Goal: Task Accomplishment & Management: Use online tool/utility

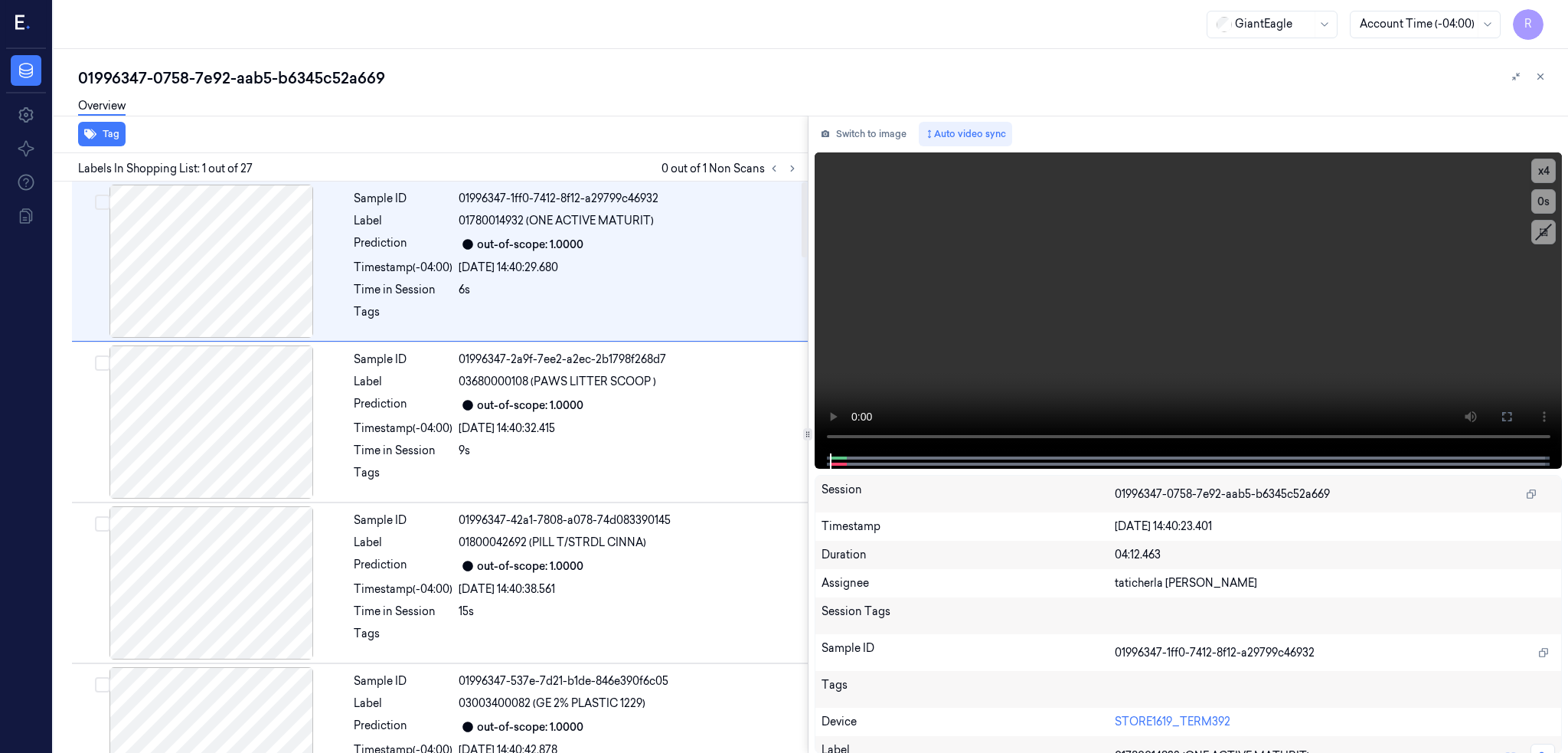
click at [808, 166] on div "Labels In Shopping List: 1 out of 27 0 out of 1 Non Scans" at bounding box center [427, 167] width 761 height 28
click at [802, 165] on button at bounding box center [792, 168] width 19 height 19
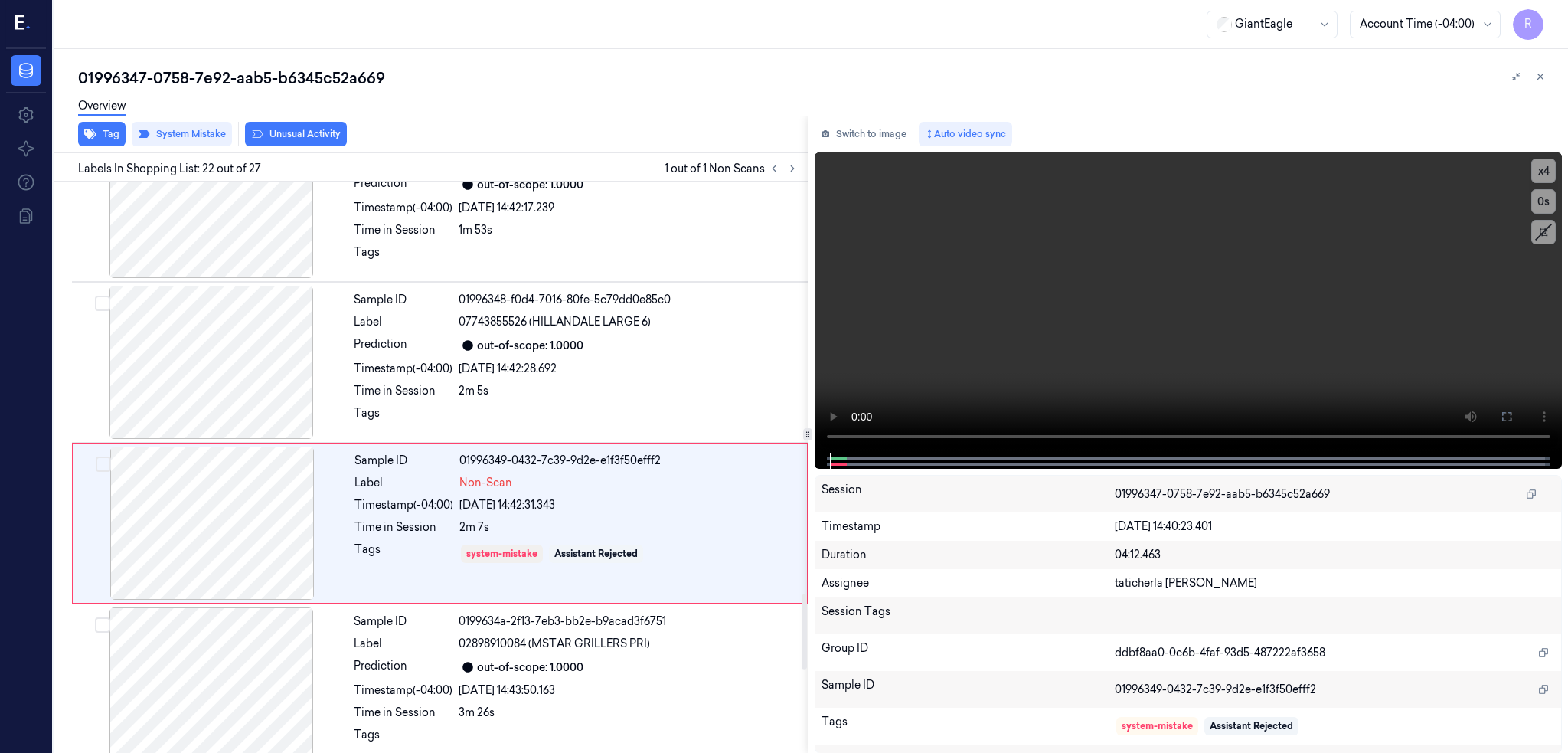
scroll to position [3173, 0]
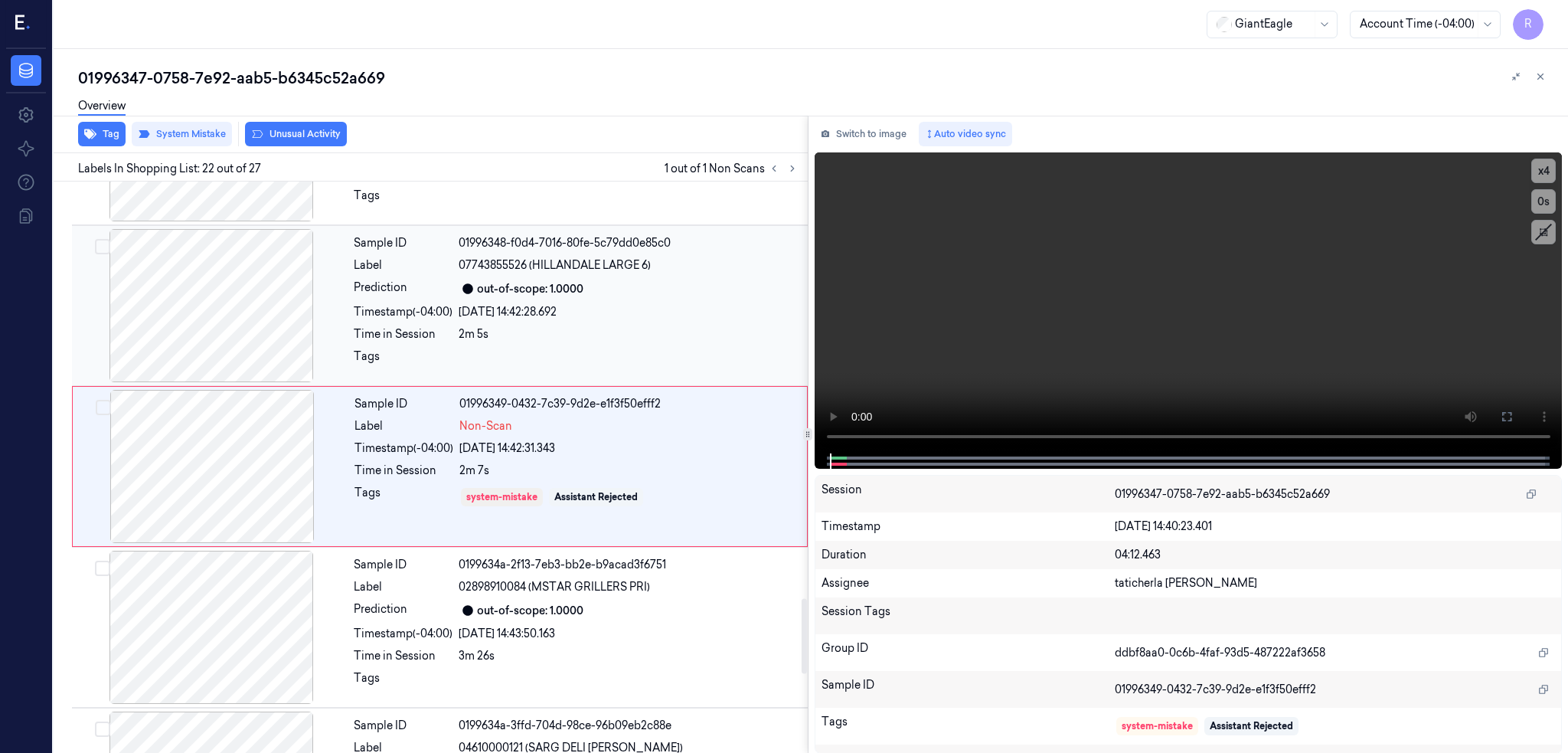
click at [246, 288] on div at bounding box center [211, 305] width 273 height 153
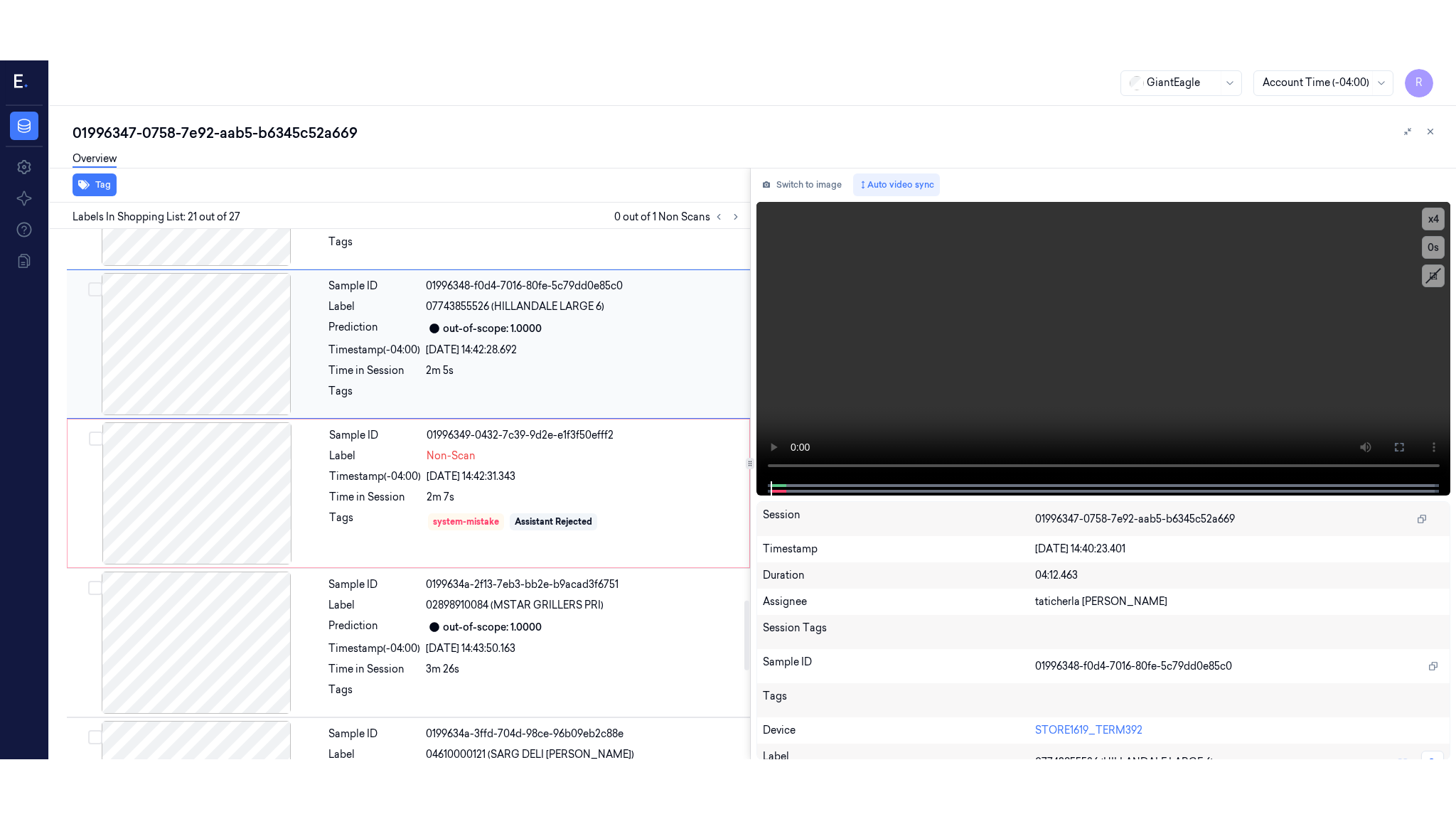
scroll to position [2796, 0]
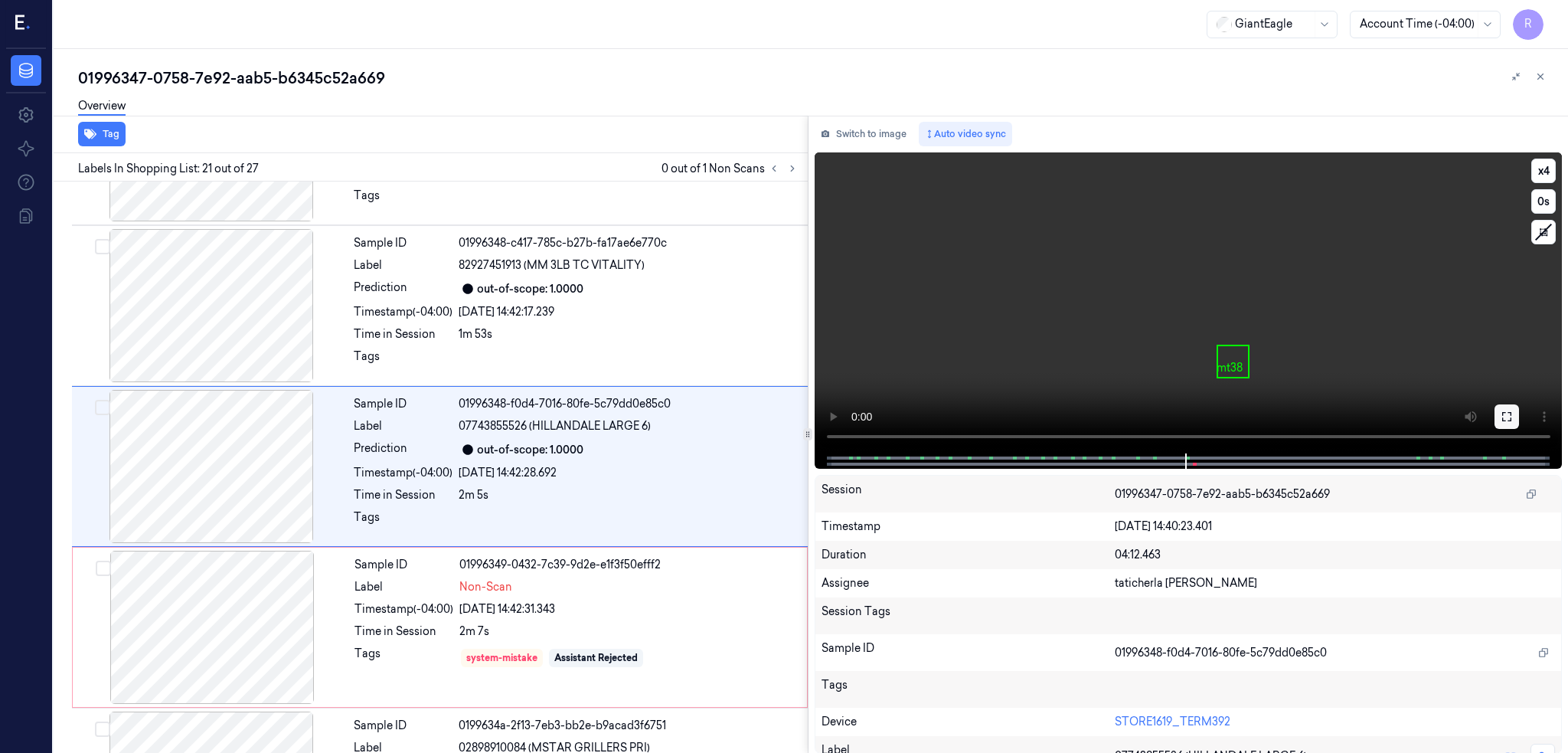
click at [1513, 414] on icon at bounding box center [1507, 416] width 12 height 12
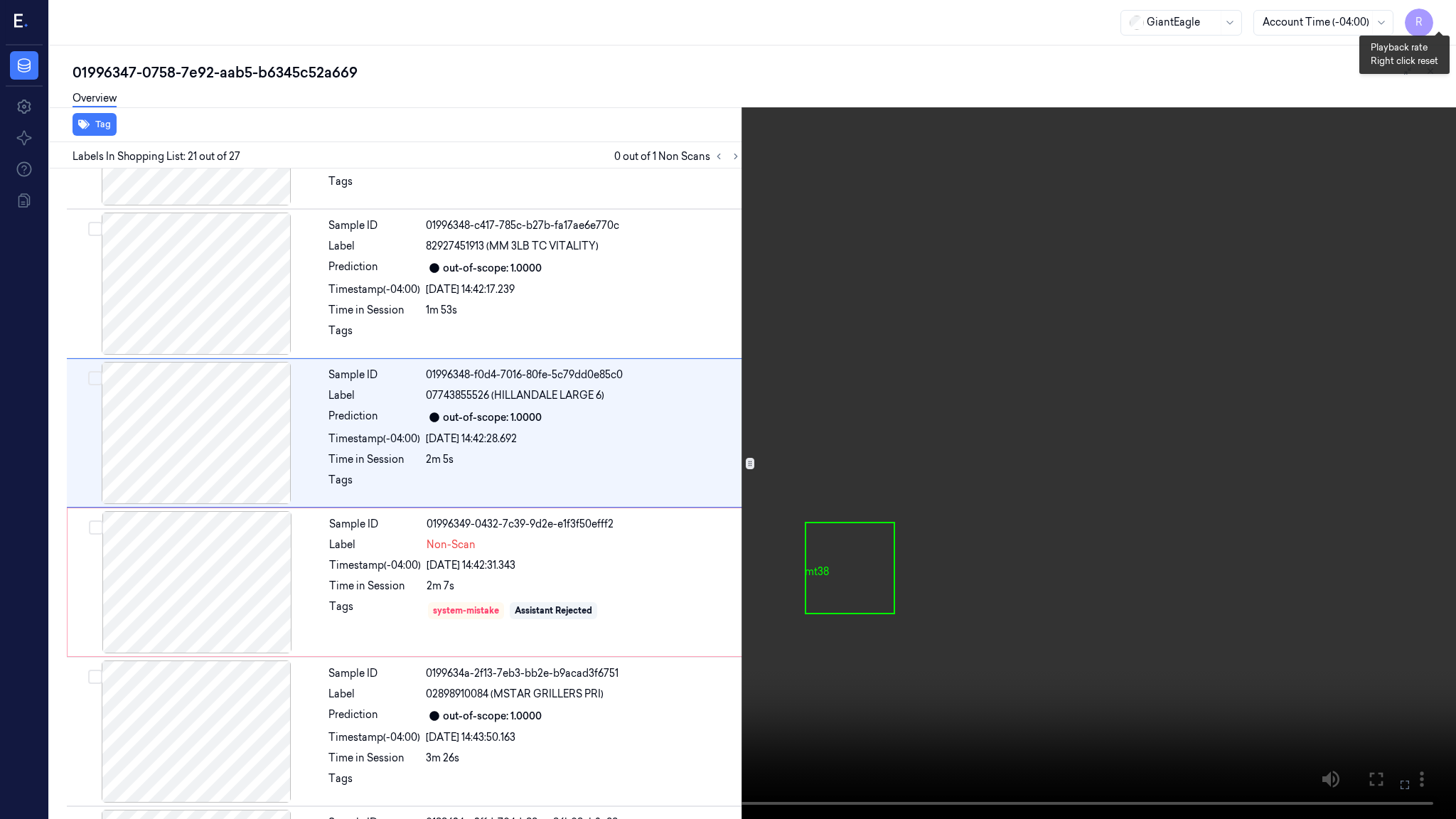
click at [1446, 17] on button "x 4" at bounding box center [1439, 17] width 22 height 22
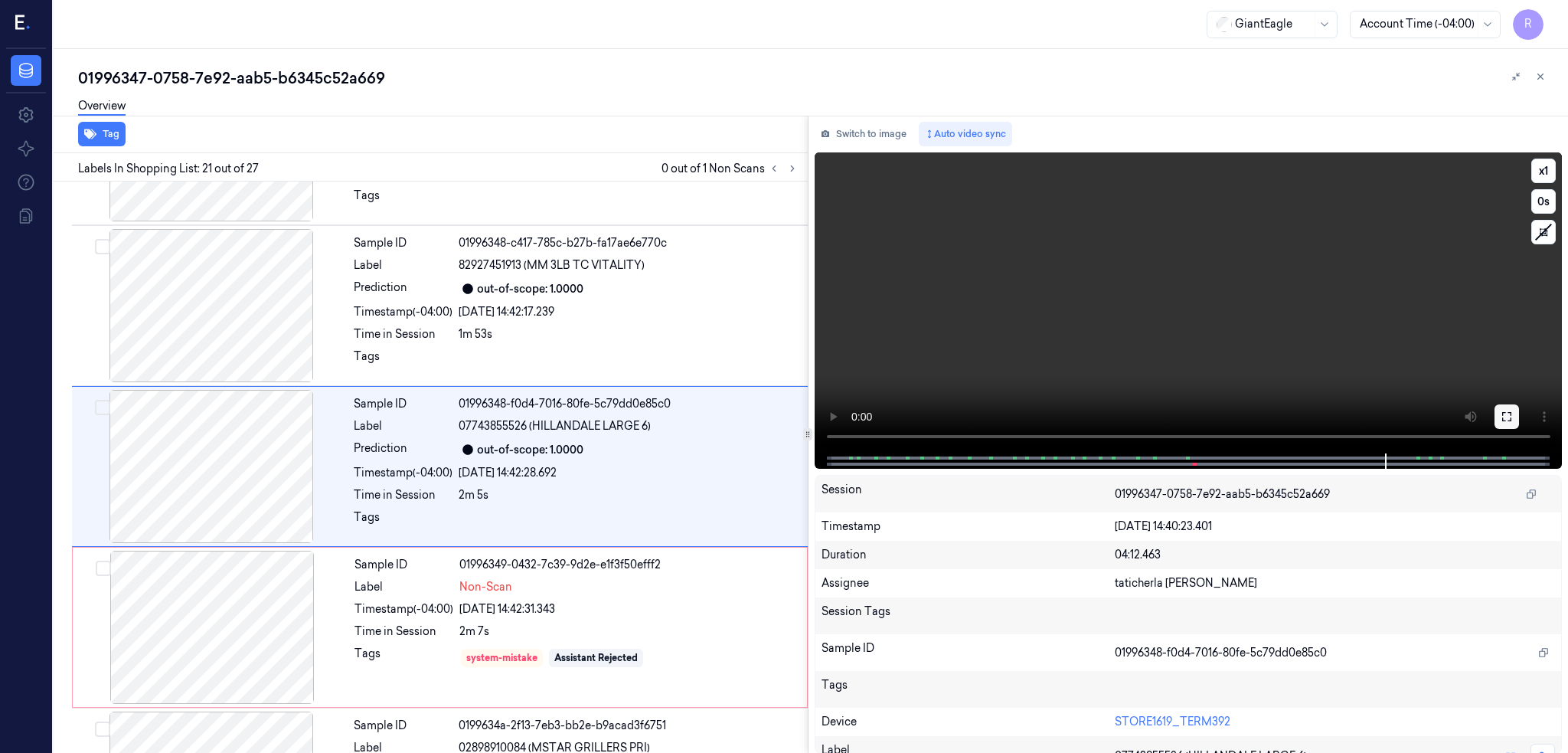
click at [1513, 411] on icon at bounding box center [1507, 416] width 12 height 12
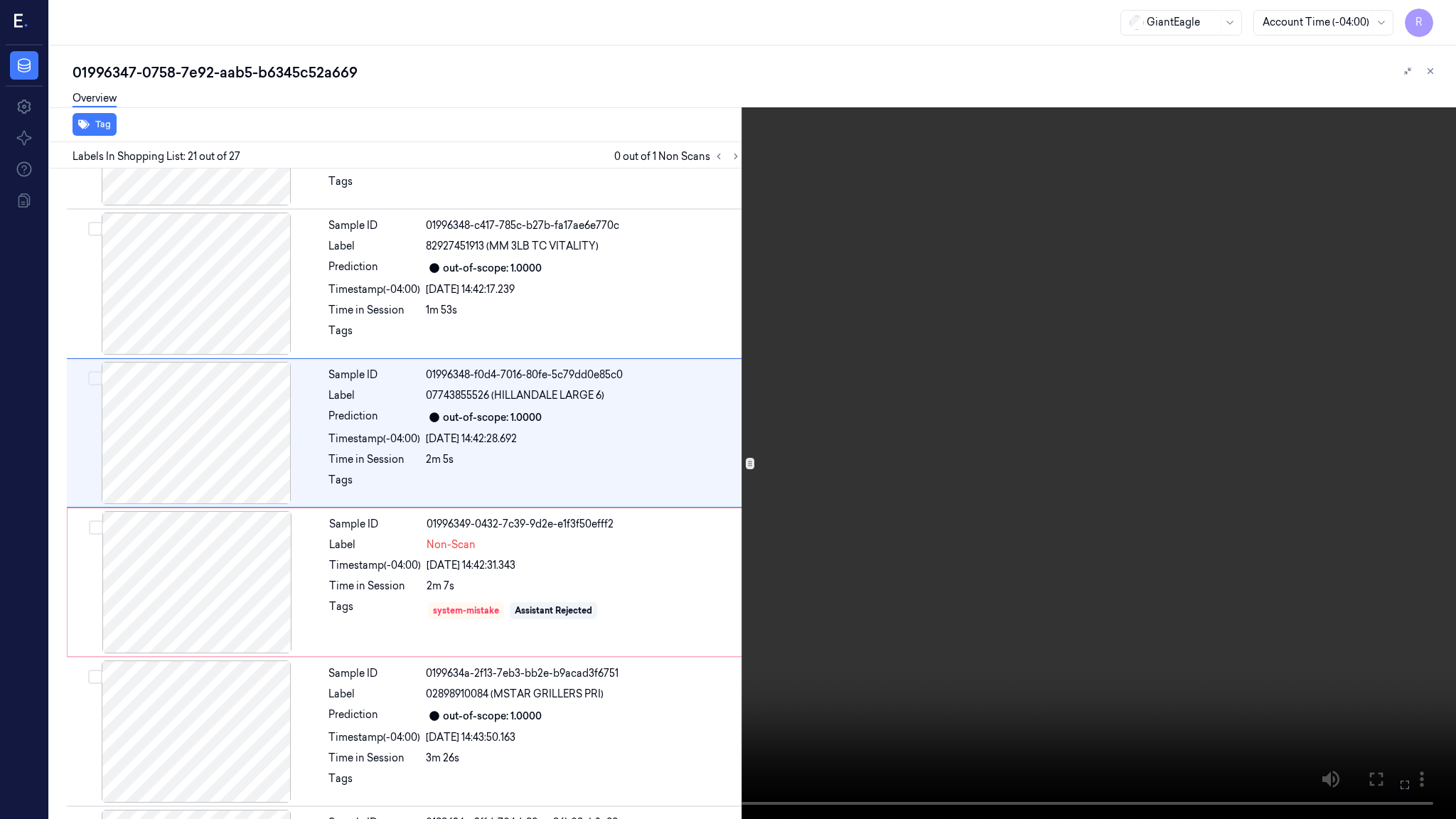
click at [1252, 475] on video at bounding box center [728, 410] width 1456 height 819
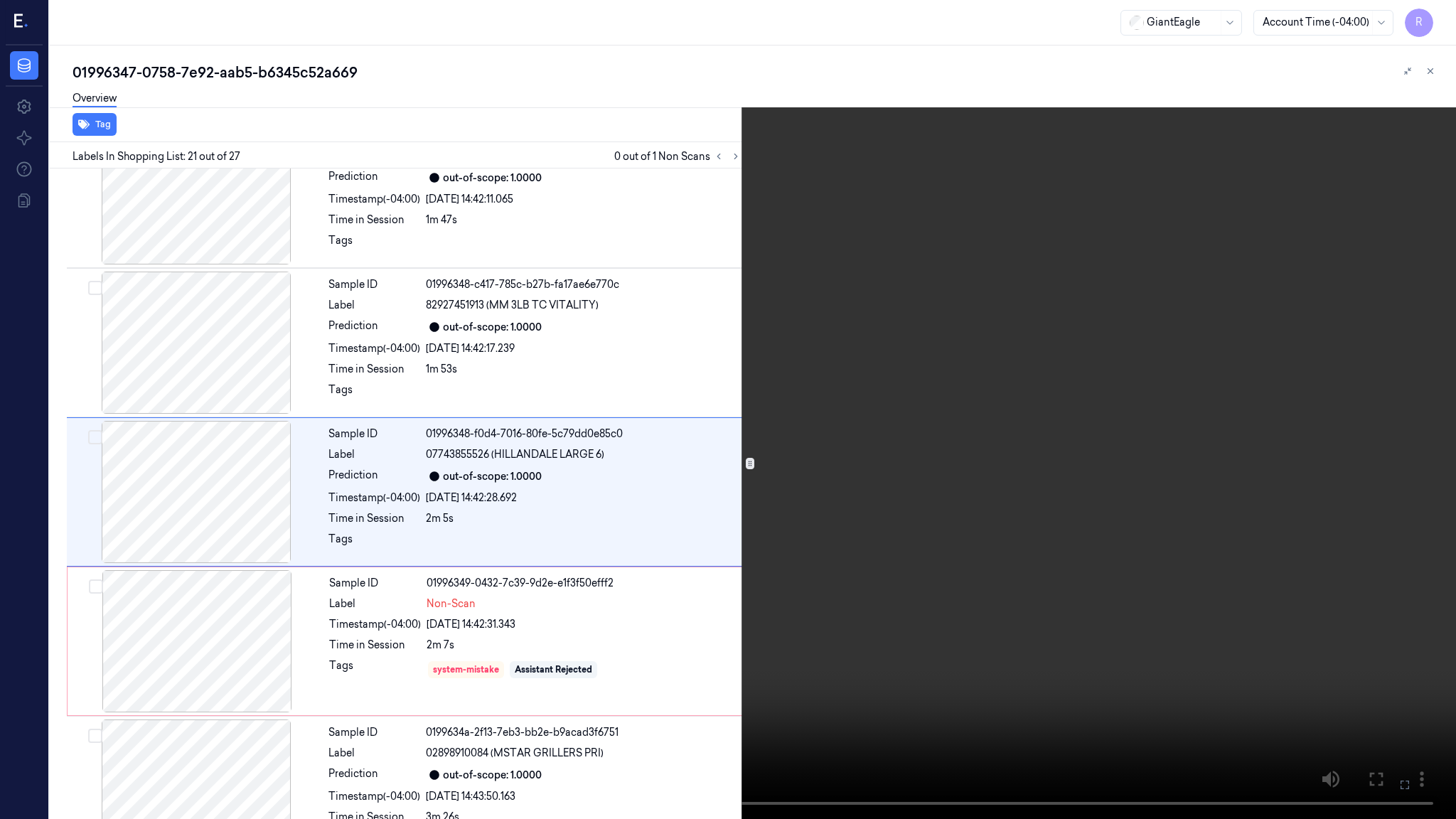
scroll to position [2736, 0]
click at [1252, 475] on video at bounding box center [728, 410] width 1456 height 819
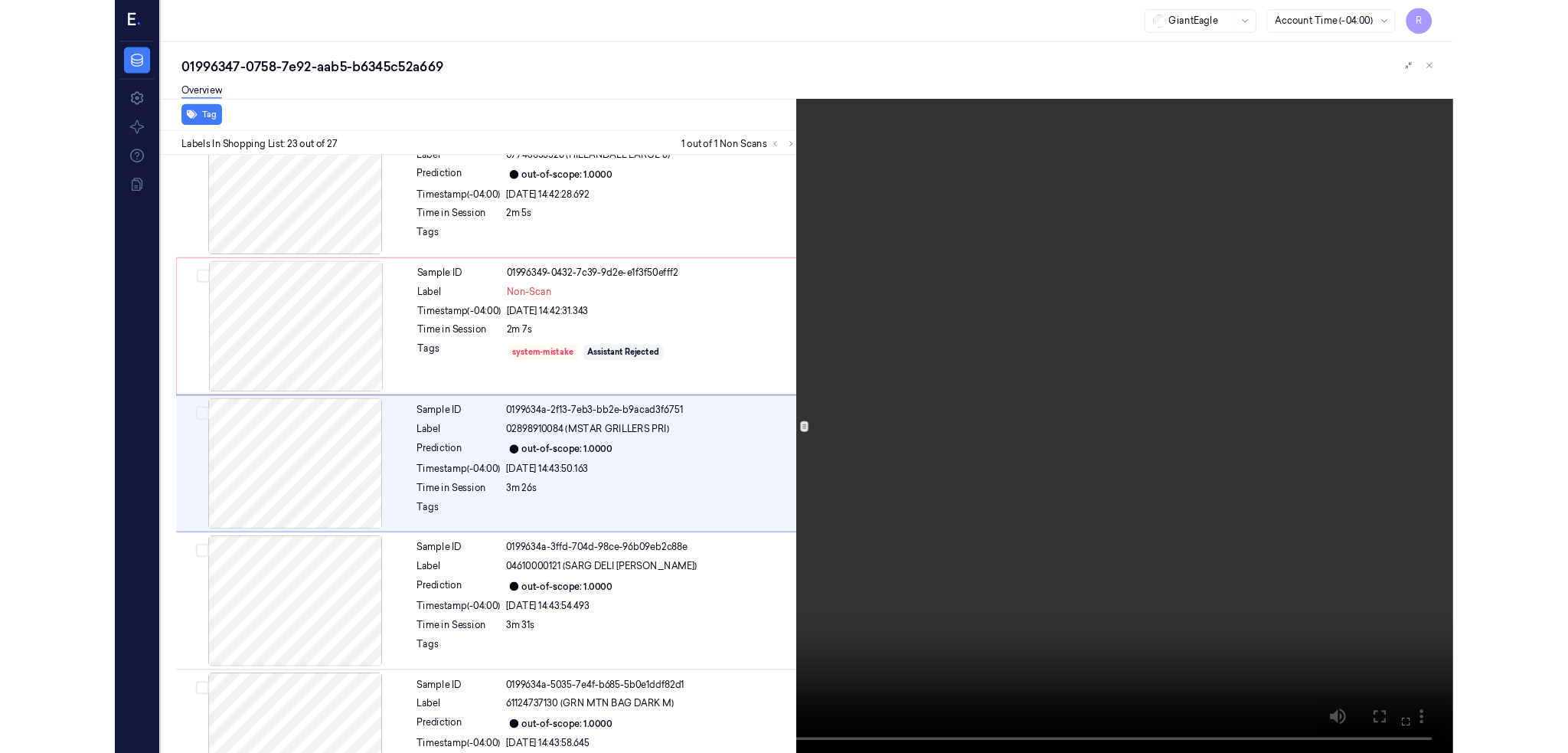
scroll to position [3270, 0]
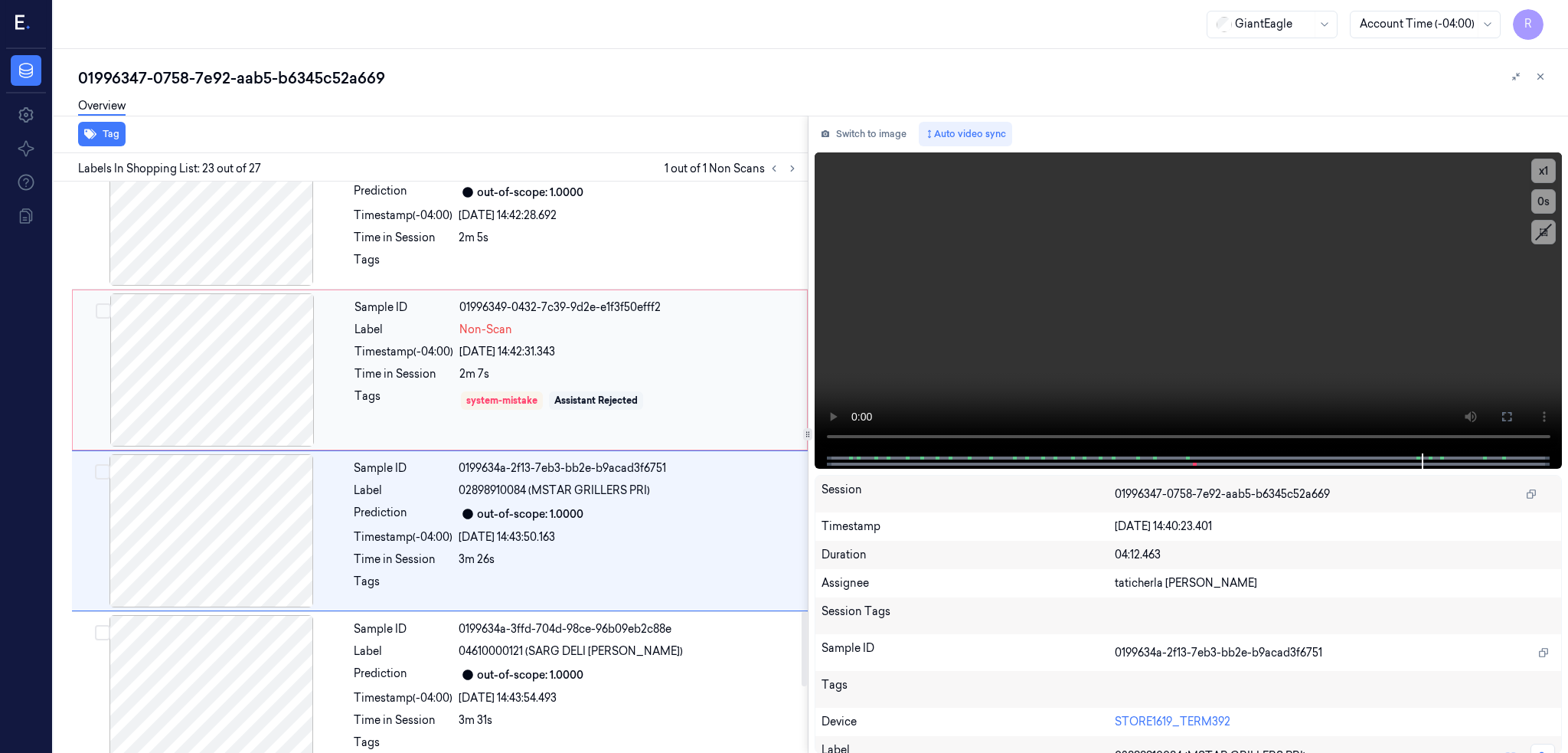
click at [244, 361] on div at bounding box center [212, 370] width 273 height 153
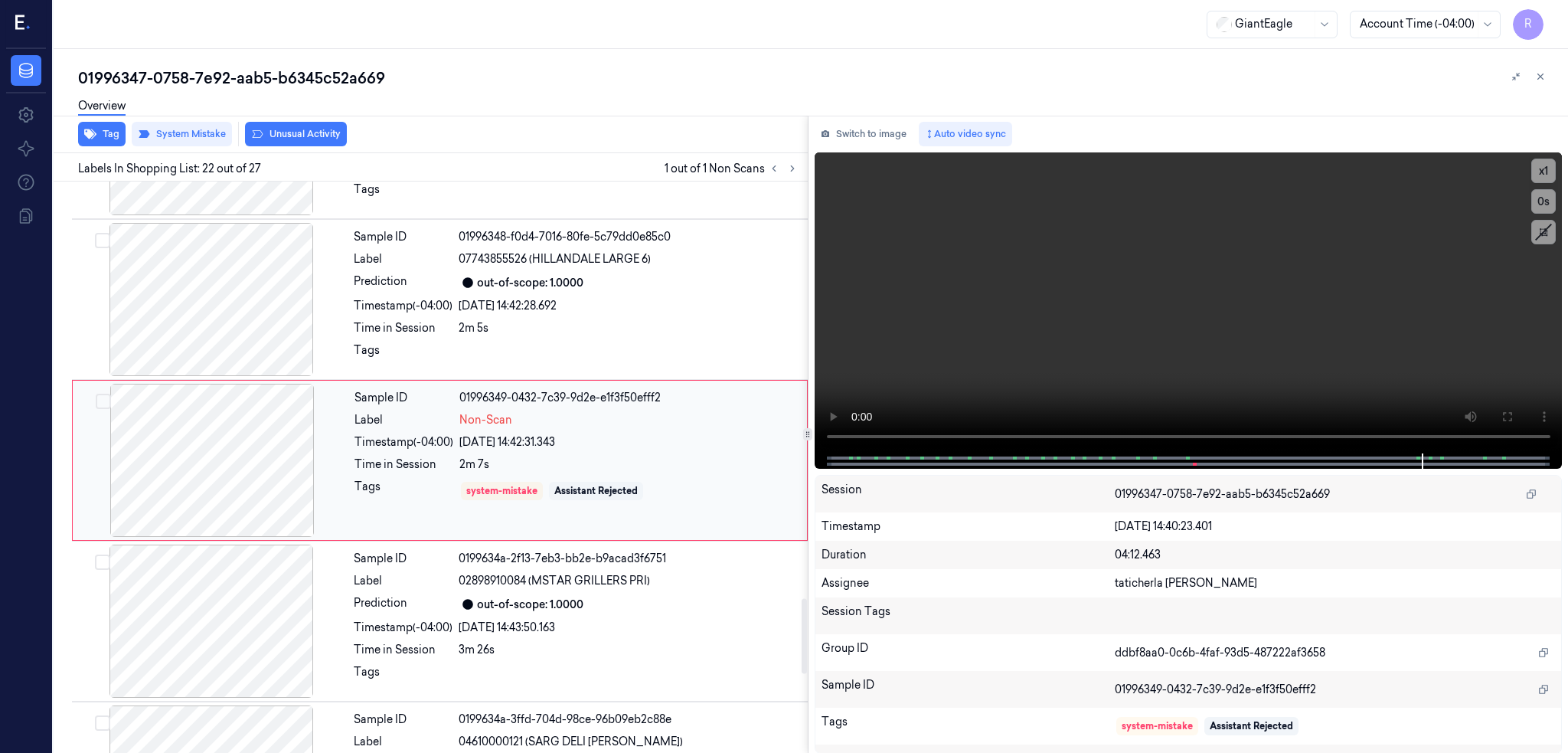
scroll to position [3173, 0]
